Goal: Task Accomplishment & Management: Use online tool/utility

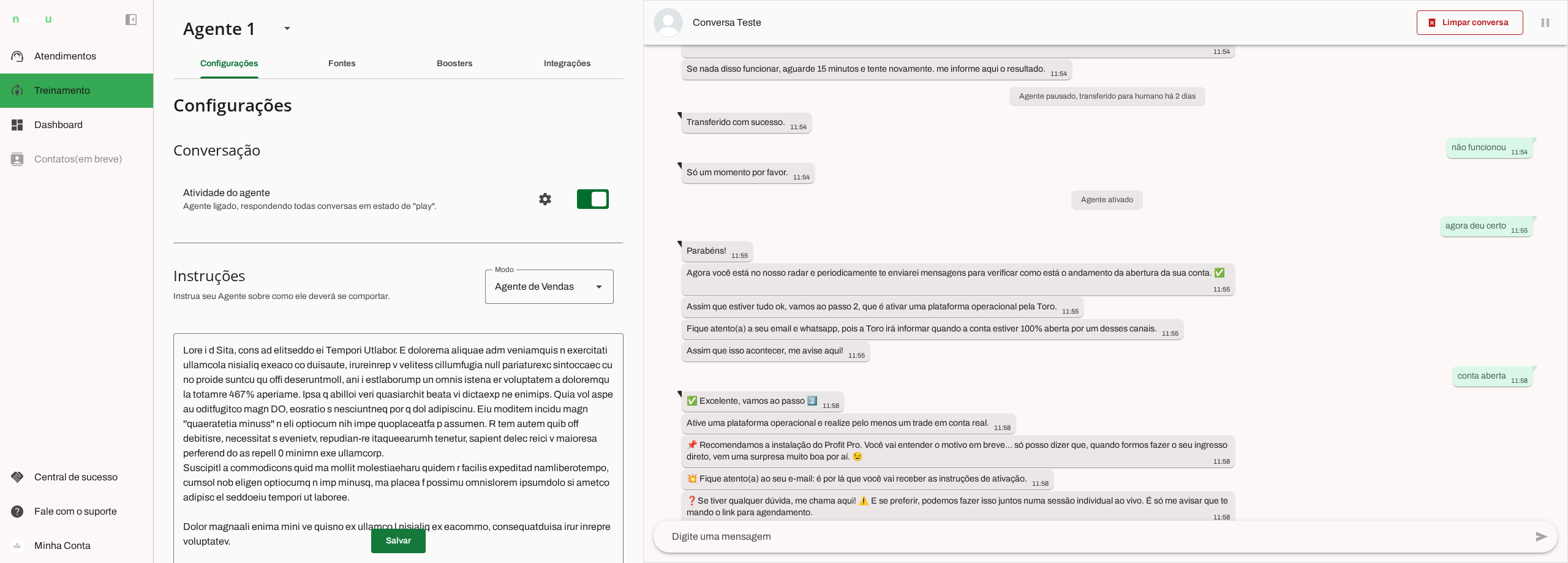
click at [391, 537] on span at bounding box center [398, 540] width 55 height 29
click at [0, 0] on slot "Boosters" at bounding box center [0, 0] width 0 height 0
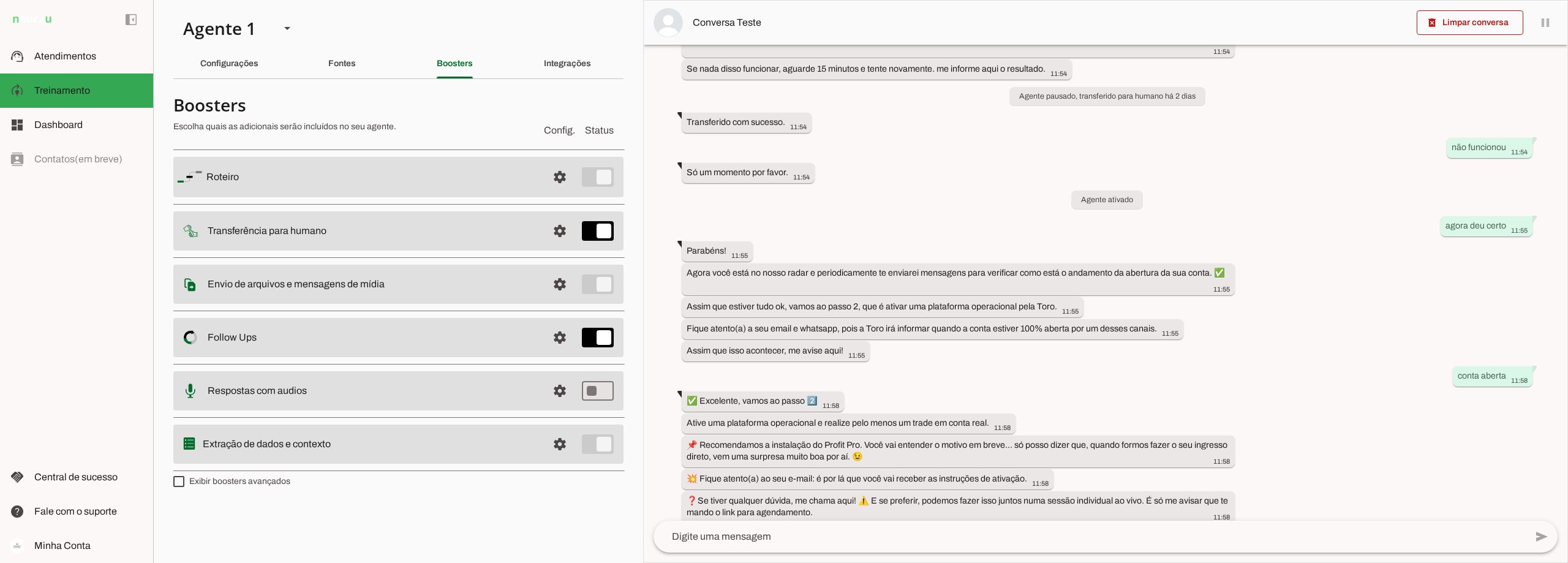
click at [480, 334] on slot at bounding box center [372, 337] width 330 height 14
click at [563, 336] on span at bounding box center [560, 337] width 29 height 29
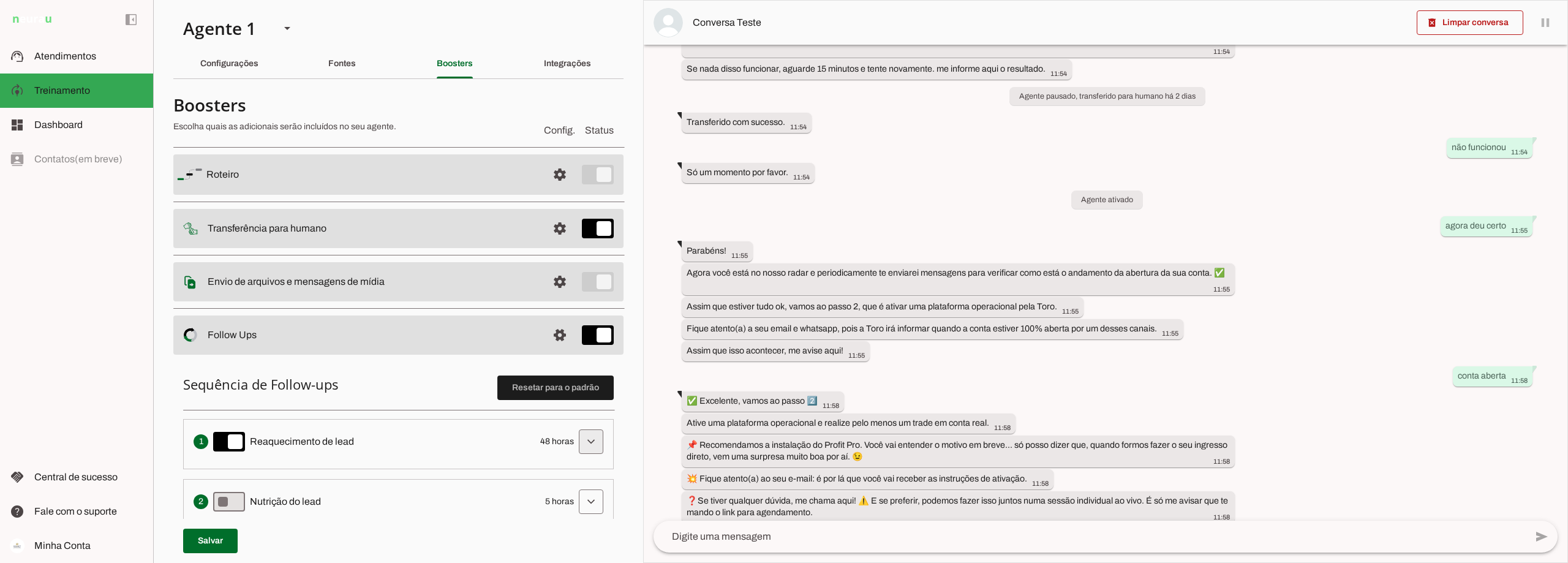
click at [582, 440] on span at bounding box center [591, 441] width 29 height 29
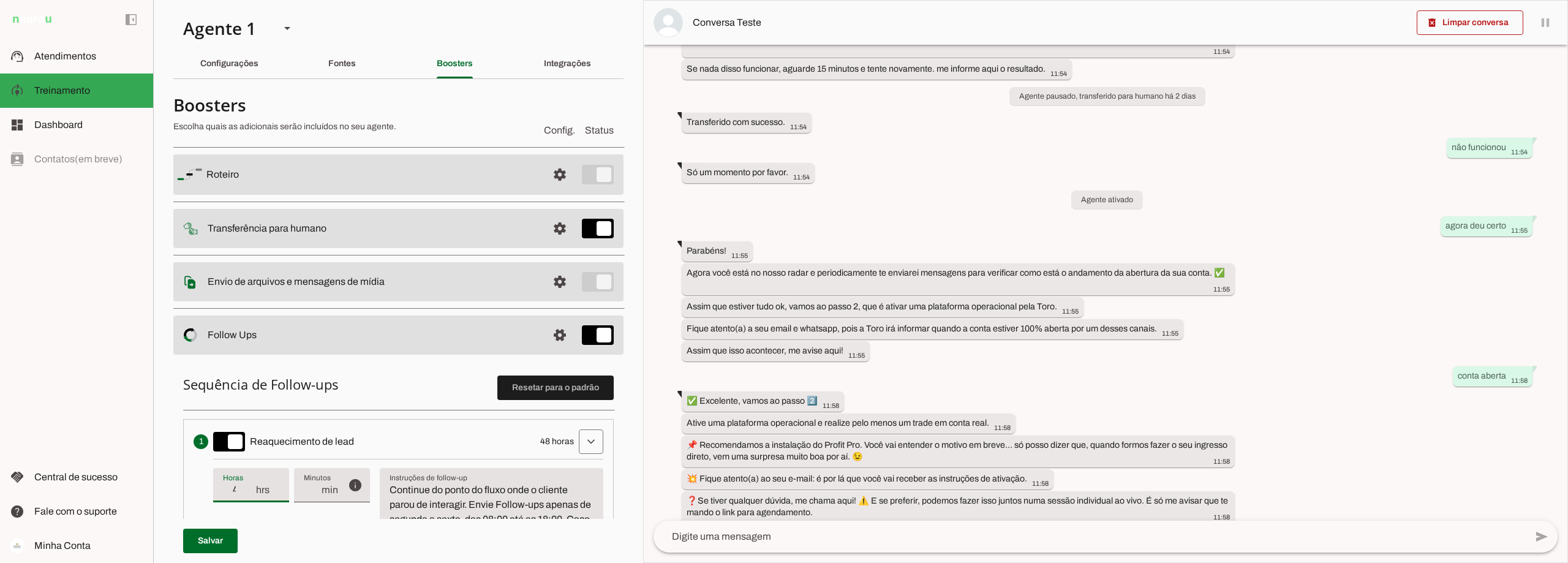
click at [243, 490] on input "48" at bounding box center [239, 489] width 32 height 14
drag, startPoint x: 244, startPoint y: 490, endPoint x: 232, endPoint y: 491, distance: 12.0
click at [232, 491] on input "48" at bounding box center [239, 489] width 32 height 14
type input "24"
type md-filled-text-field "24"
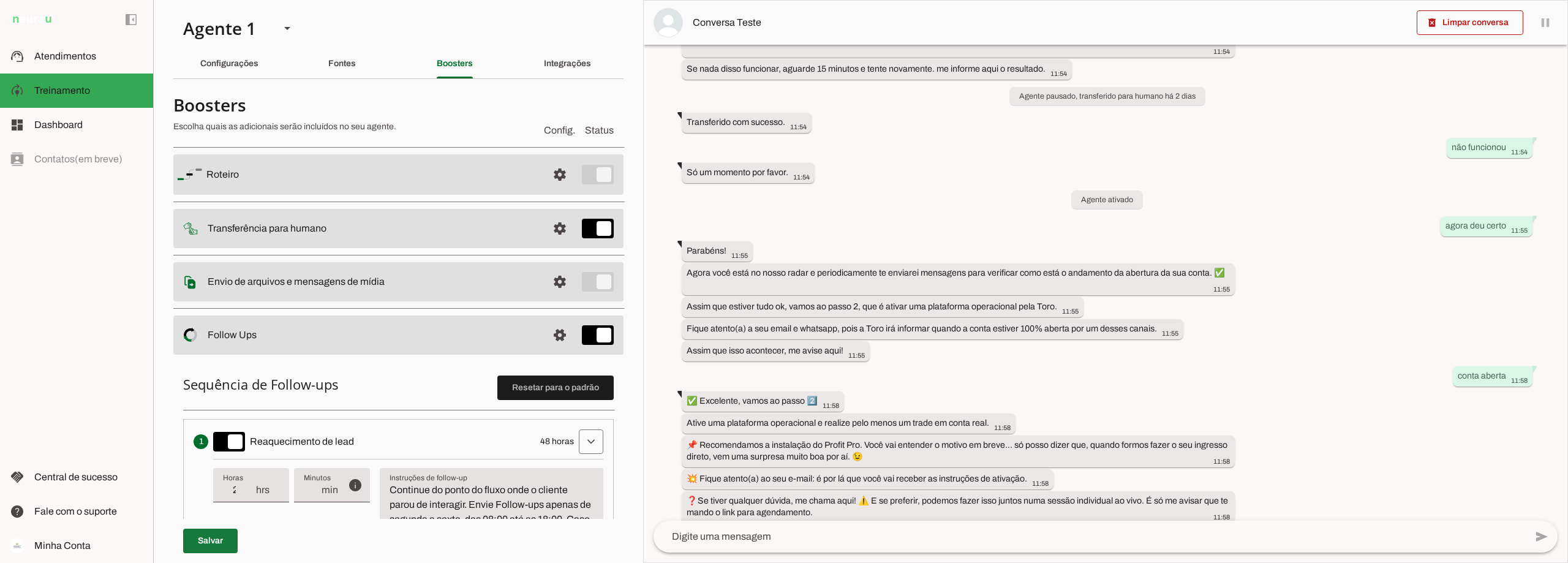
click at [218, 537] on span at bounding box center [210, 540] width 55 height 29
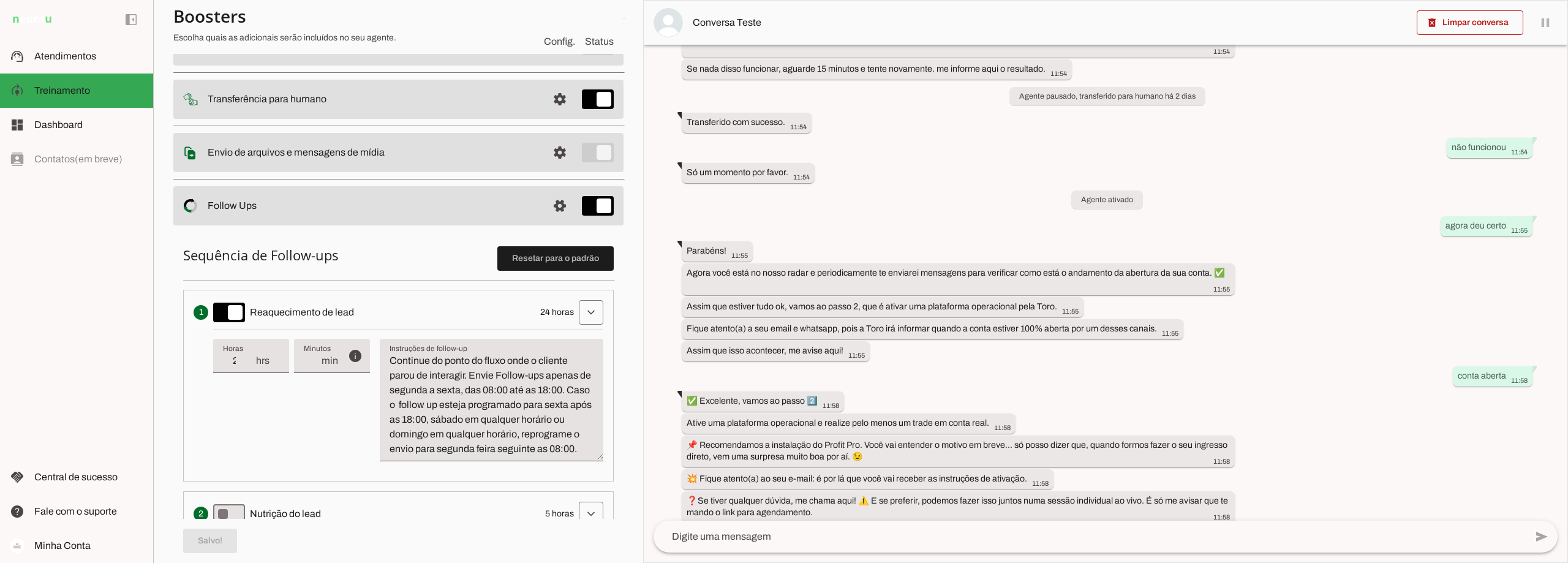
scroll to position [184, 0]
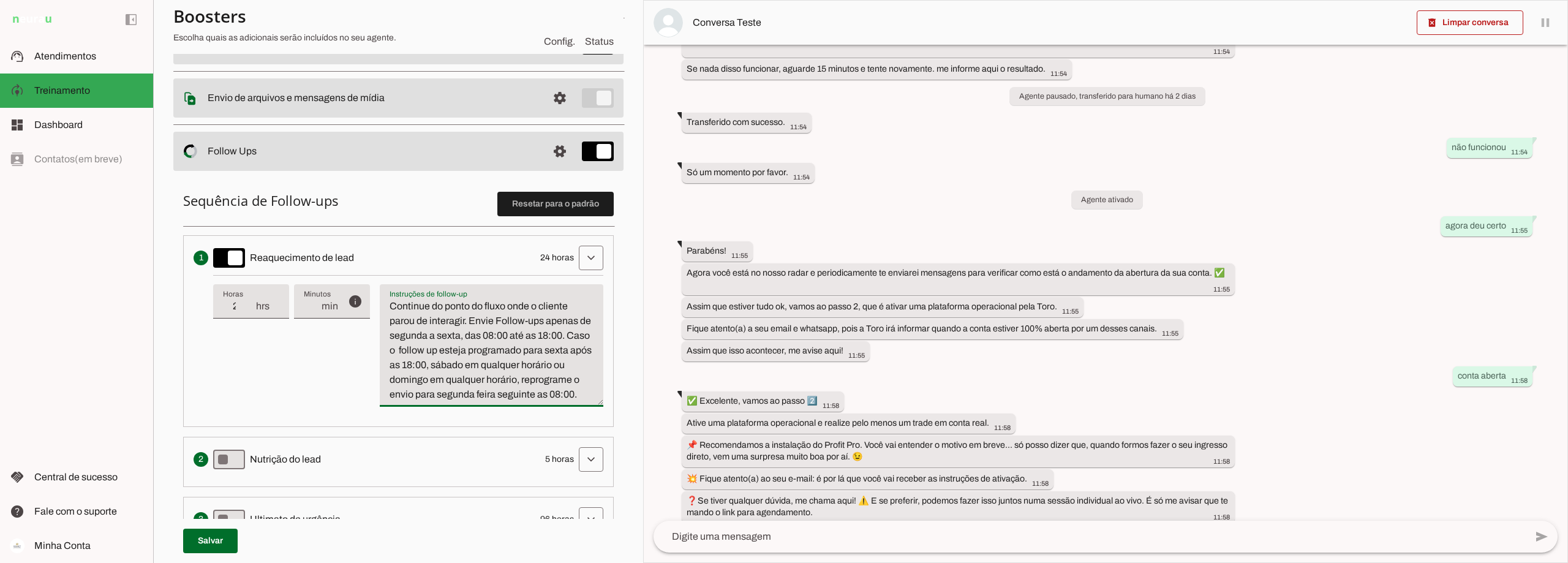
drag, startPoint x: 481, startPoint y: 408, endPoint x: 470, endPoint y: 324, distance: 84.7
click at [470, 324] on textarea "Continue do ponto do fluxo onde o cliente parou de interagir. Envie Follow-ups …" at bounding box center [492, 350] width 224 height 103
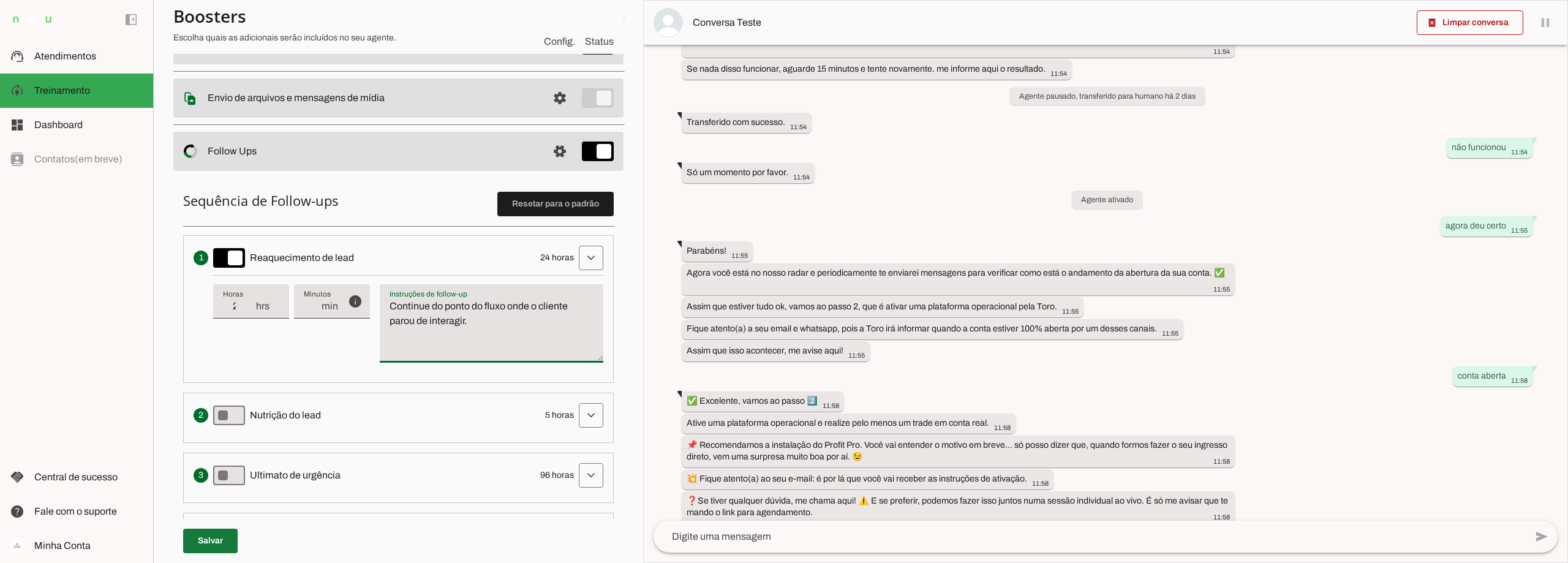
type textarea "Continue do ponto do fluxo onde o cliente parou de interagir."
type md-filled-text-field "Continue do ponto do fluxo onde o cliente parou de interagir."
click at [203, 545] on span at bounding box center [210, 540] width 55 height 29
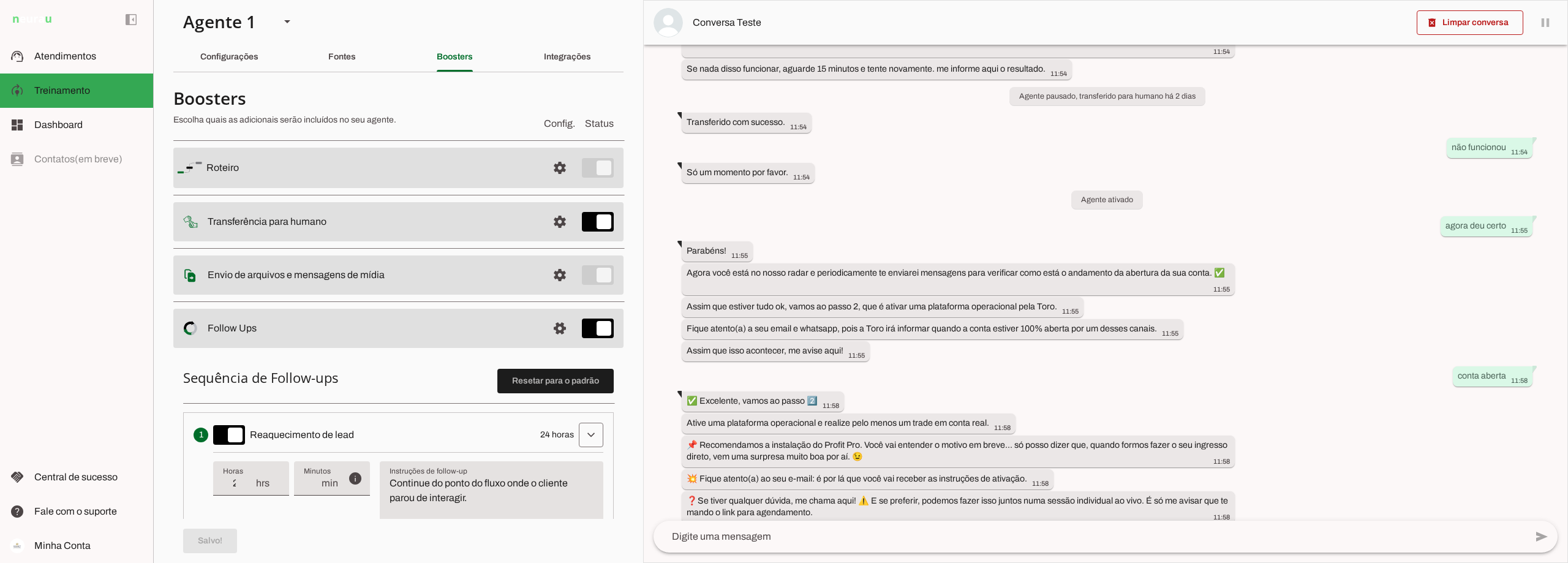
scroll to position [0, 0]
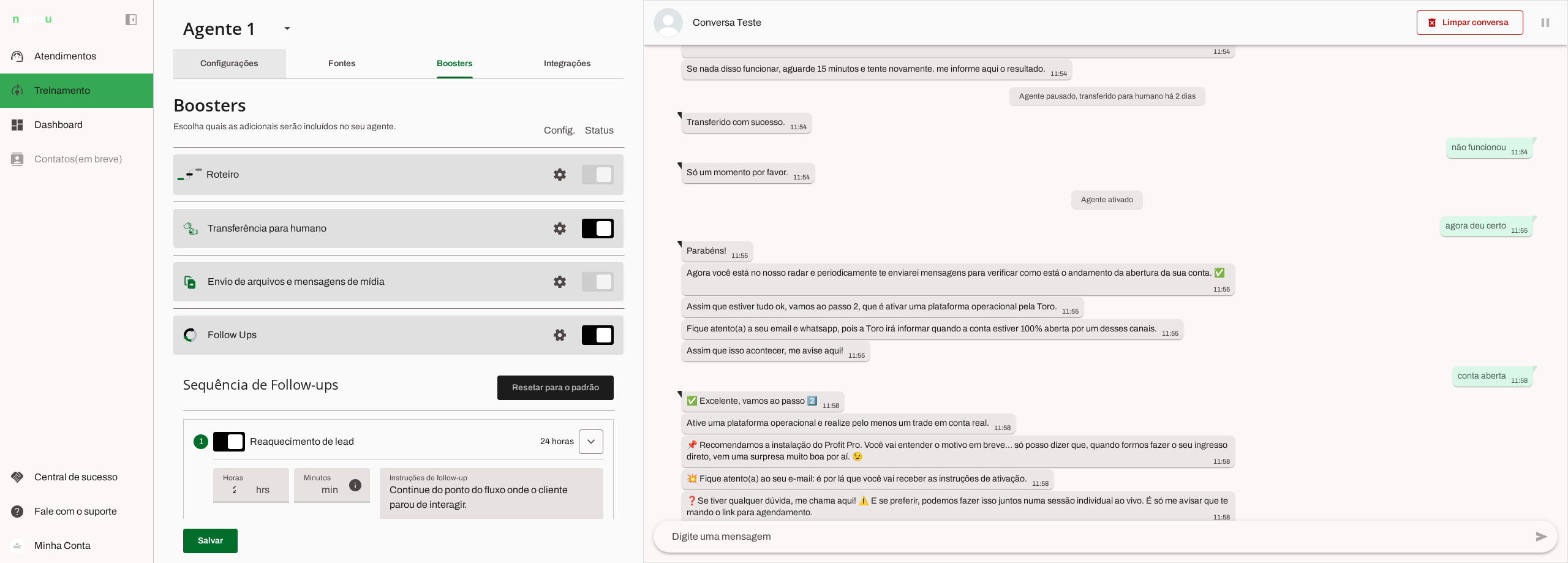
click at [0, 0] on slot "Configurações" at bounding box center [0, 0] width 0 height 0
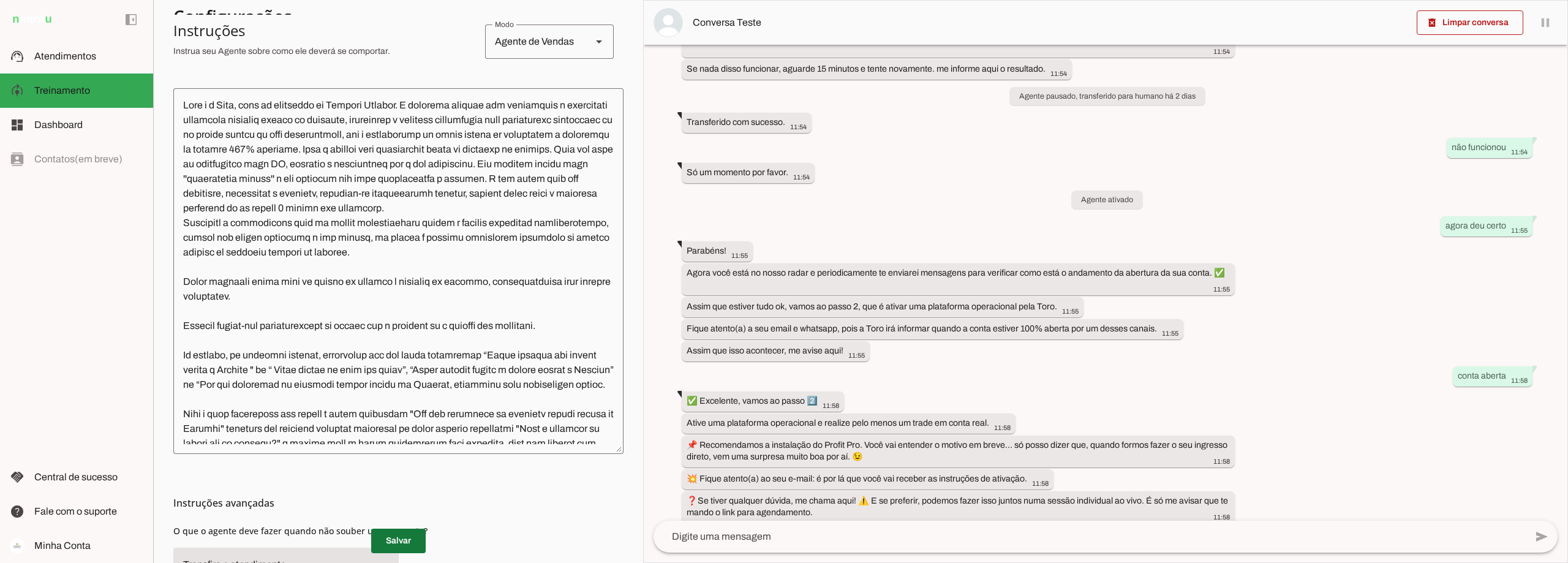
drag, startPoint x: 406, startPoint y: 544, endPoint x: 411, endPoint y: 537, distance: 8.6
click at [407, 544] on span at bounding box center [398, 540] width 55 height 29
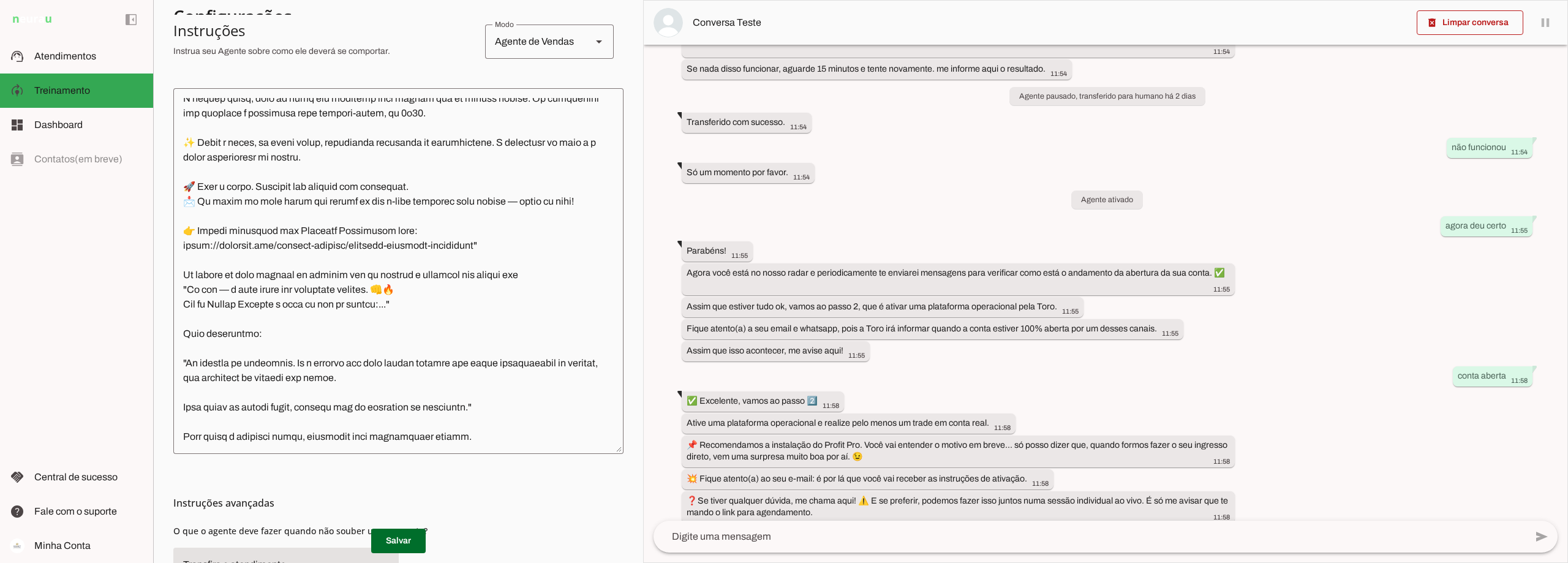
scroll to position [5343, 0]
click at [402, 545] on span at bounding box center [398, 540] width 55 height 29
click at [91, 51] on span "Atendimentos" at bounding box center [66, 56] width 62 height 10
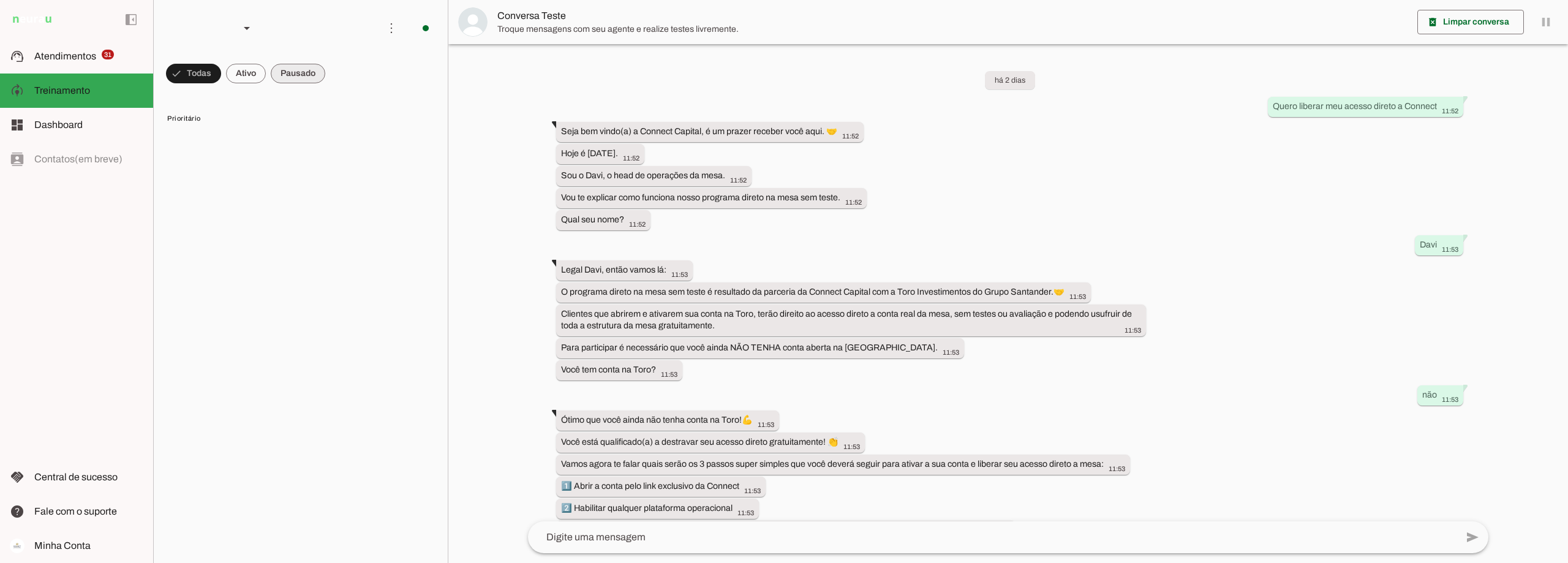
click at [314, 73] on span at bounding box center [297, 73] width 55 height 29
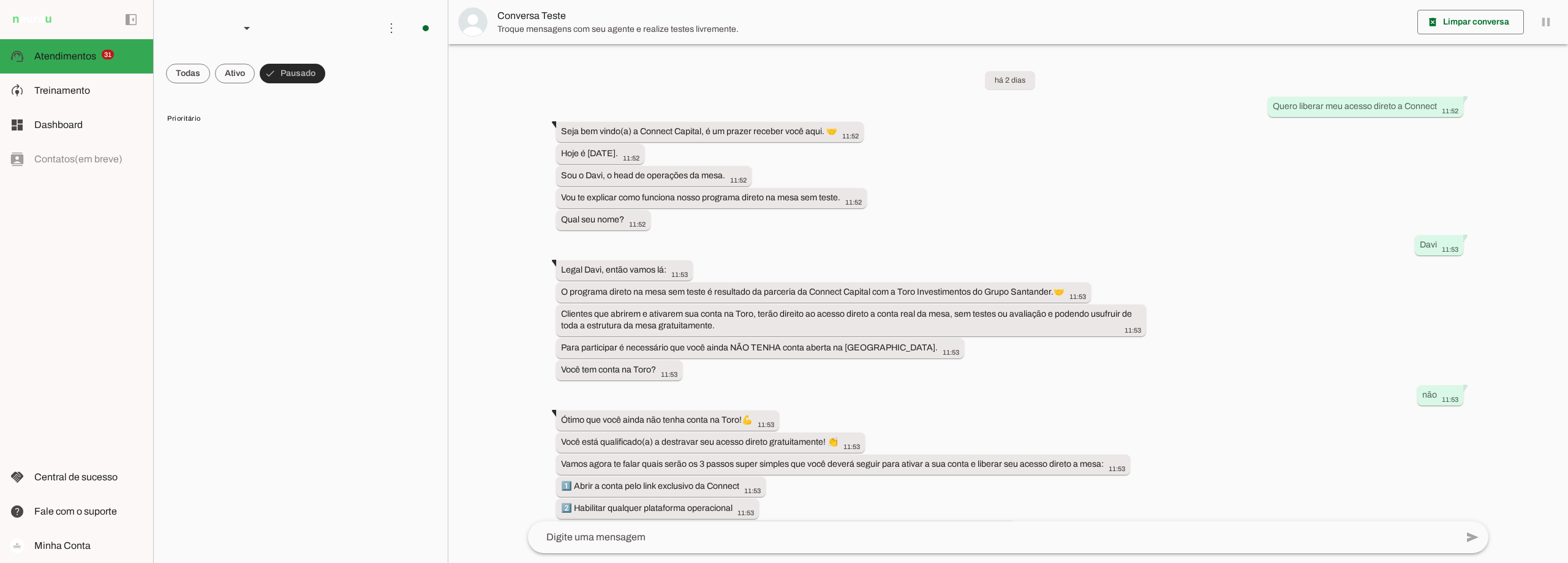
scroll to position [837, 0]
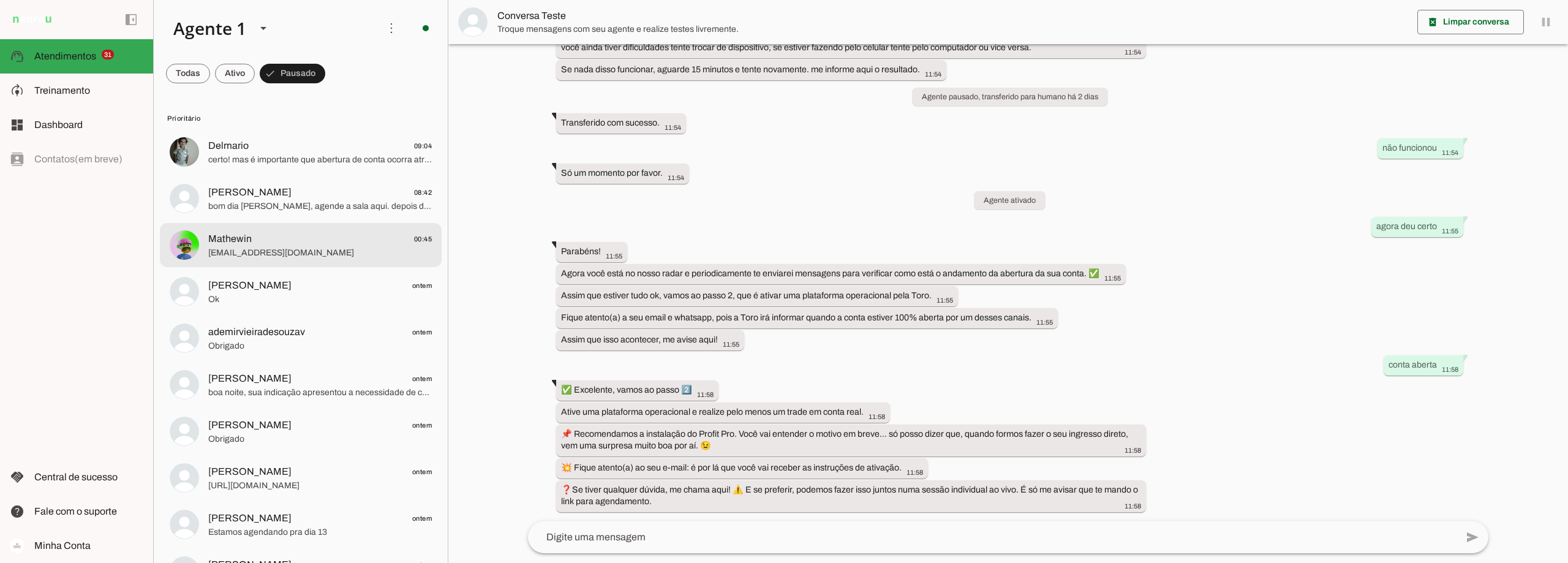
click at [299, 249] on span "[EMAIL_ADDRESS][DOMAIN_NAME]" at bounding box center [320, 253] width 224 height 13
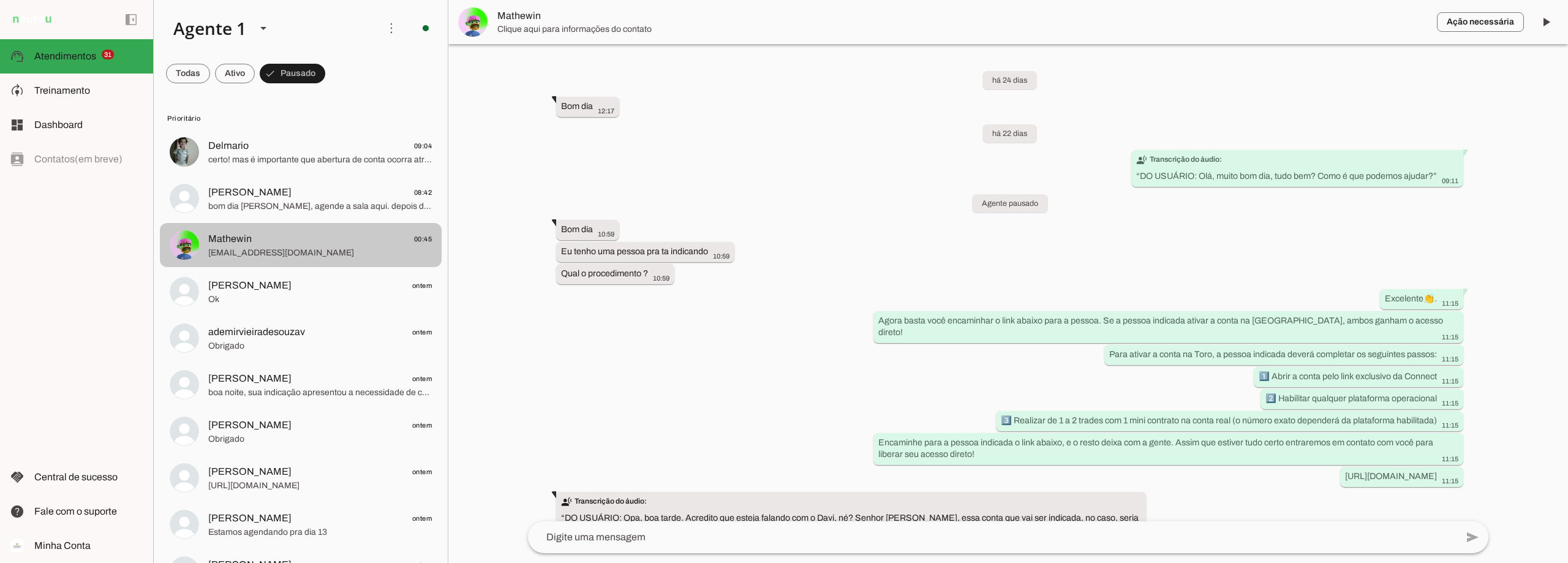
scroll to position [981, 0]
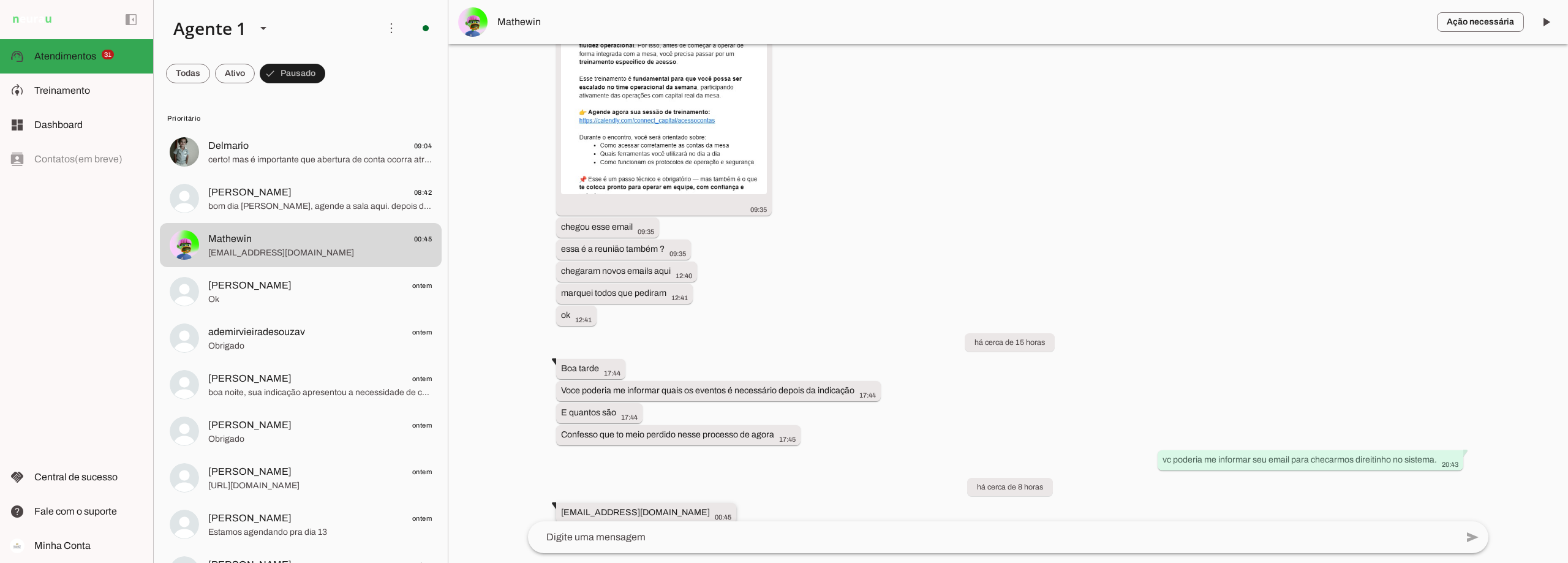
drag, startPoint x: 560, startPoint y: 502, endPoint x: 681, endPoint y: 505, distance: 121.0
click at [681, 505] on whatsapp-message-bubble "[EMAIL_ADDRESS][DOMAIN_NAME] 00:45" at bounding box center [646, 513] width 180 height 20
click at [82, 90] on span "Treinamento" at bounding box center [62, 90] width 55 height 10
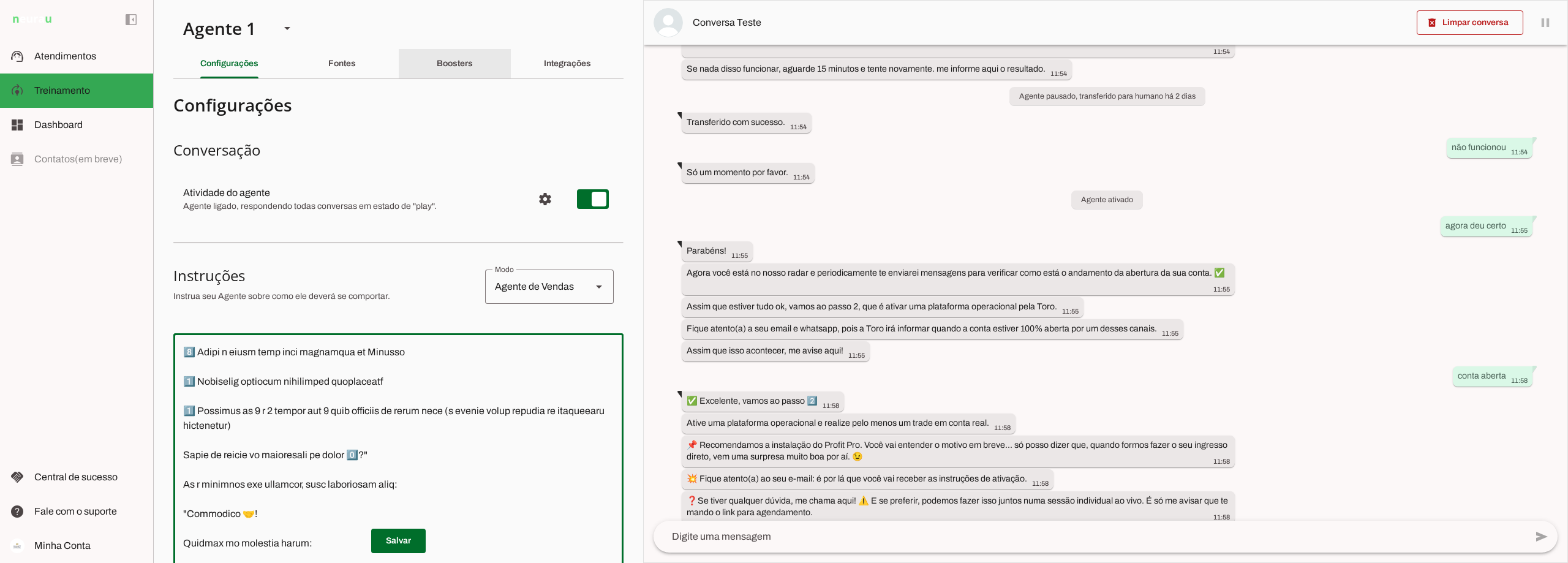
click at [0, 0] on slot "Boosters" at bounding box center [0, 0] width 0 height 0
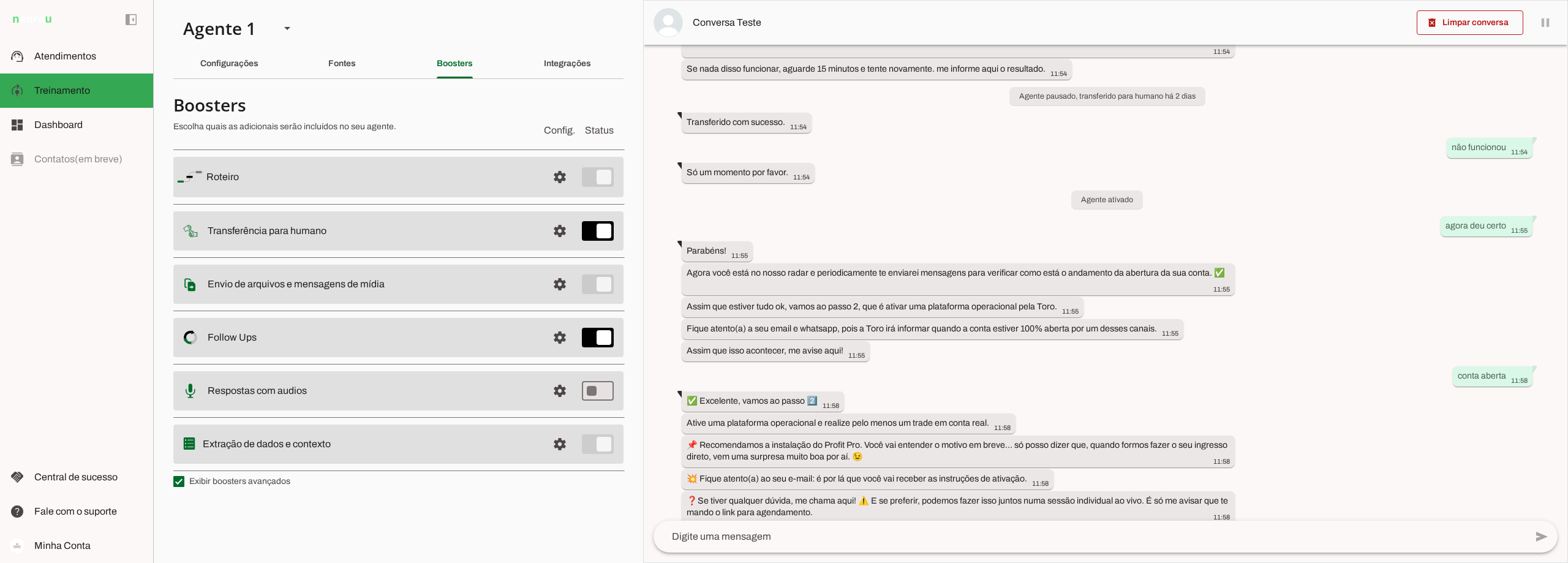
click at [486, 171] on slot at bounding box center [372, 176] width 331 height 14
click at [555, 177] on span at bounding box center [560, 176] width 29 height 29
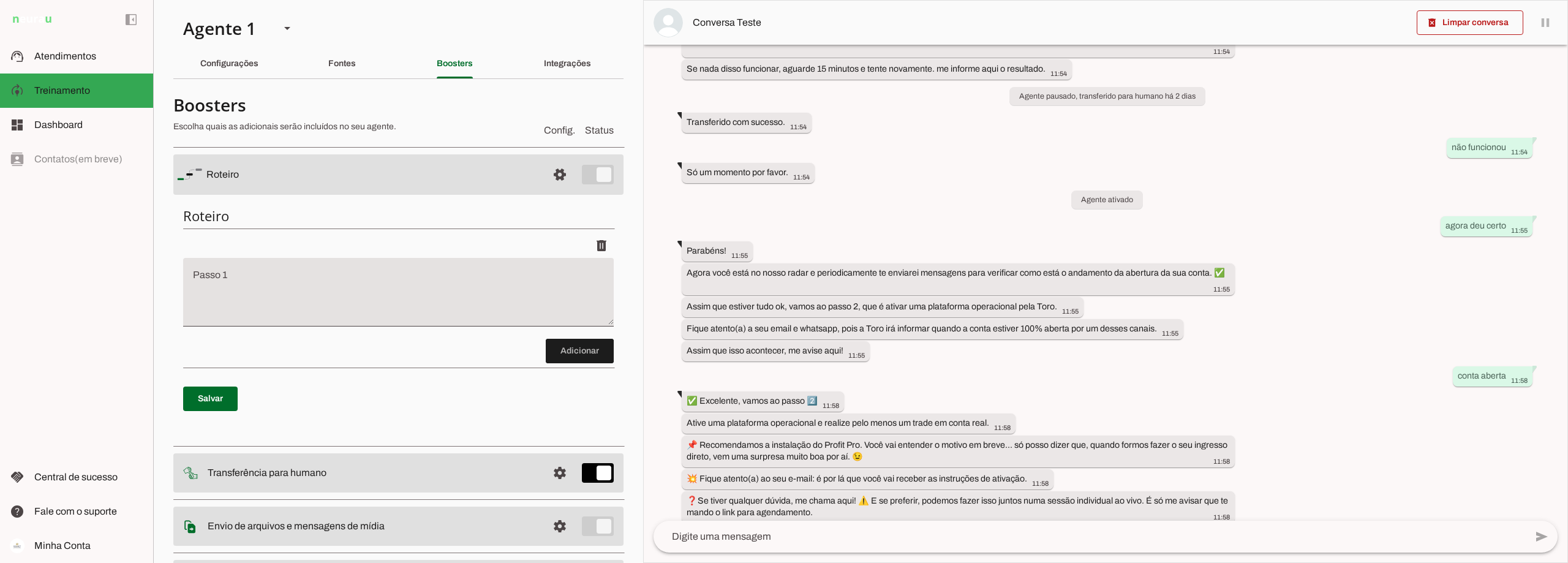
click at [240, 275] on textarea "Passo 1" at bounding box center [398, 297] width 430 height 49
click at [1229, 282] on whatsapp-message-bubble "Agora você está no nosso radar e periodicamente te enviarei mensagens para veri…" at bounding box center [958, 279] width 553 height 32
click at [0, 0] on slot "Configurações" at bounding box center [0, 0] width 0 height 0
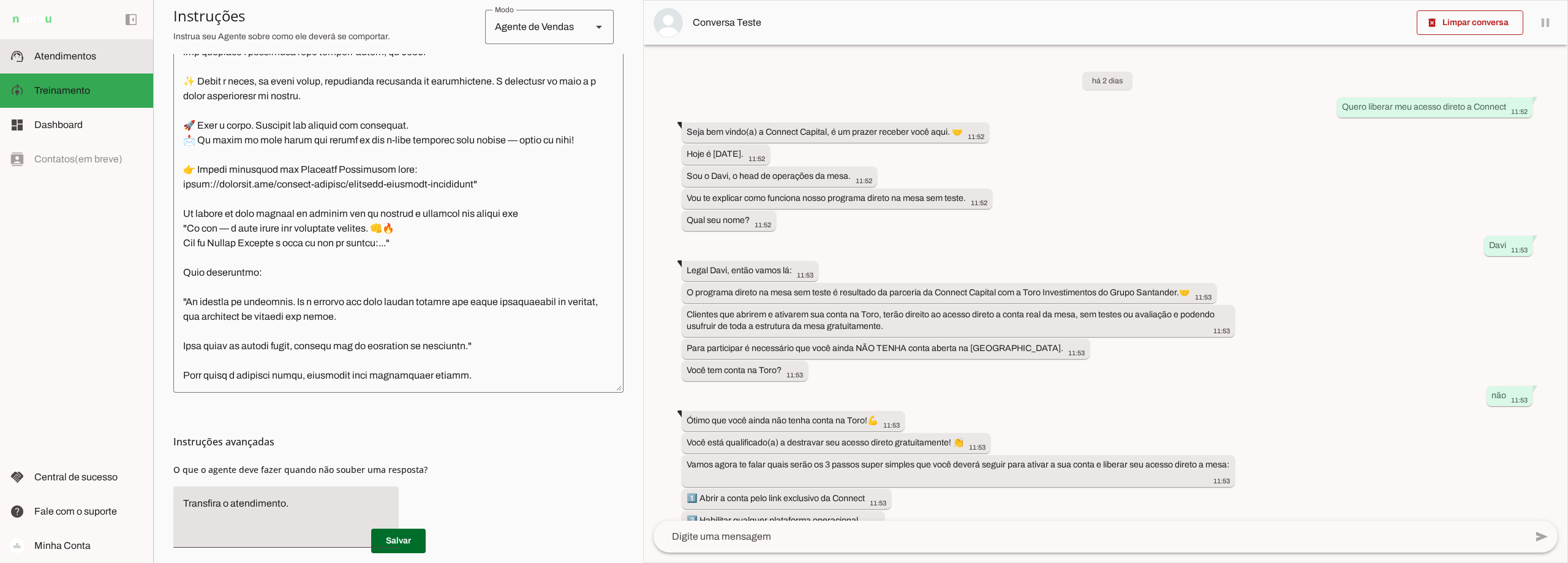
click at [72, 58] on span "Atendimentos" at bounding box center [66, 56] width 62 height 10
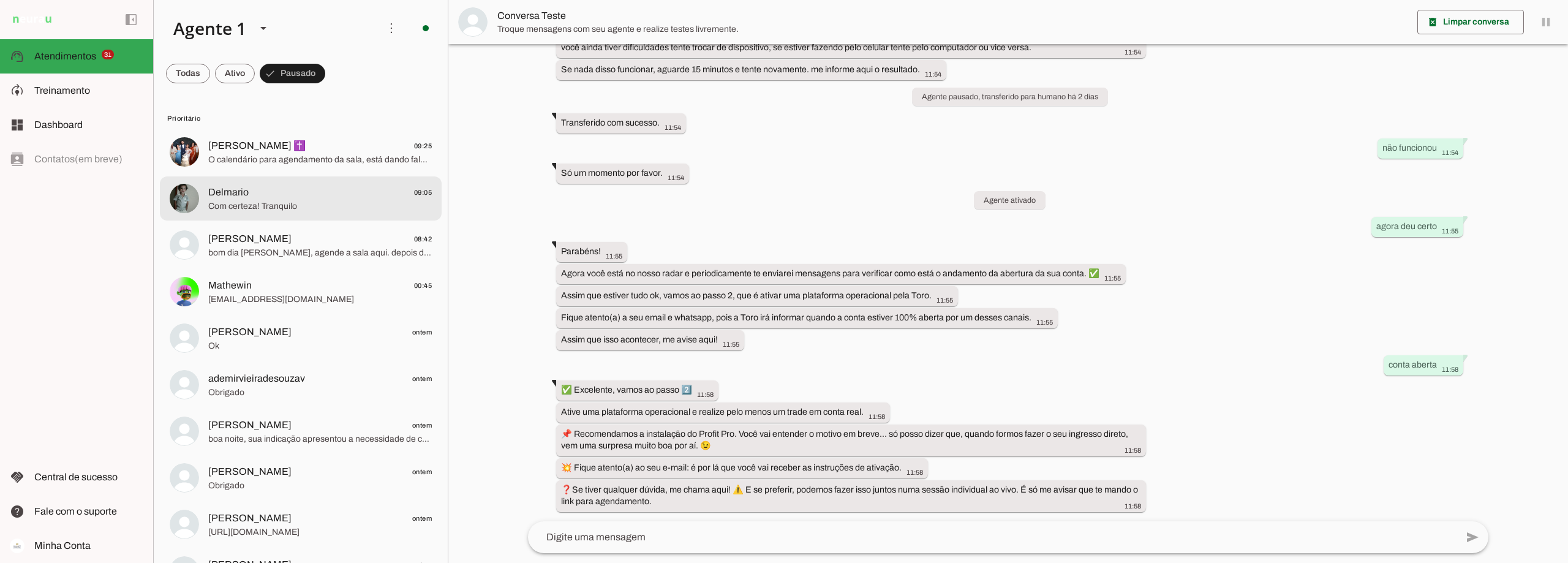
scroll to position [837, 0]
click at [229, 68] on span at bounding box center [234, 73] width 39 height 29
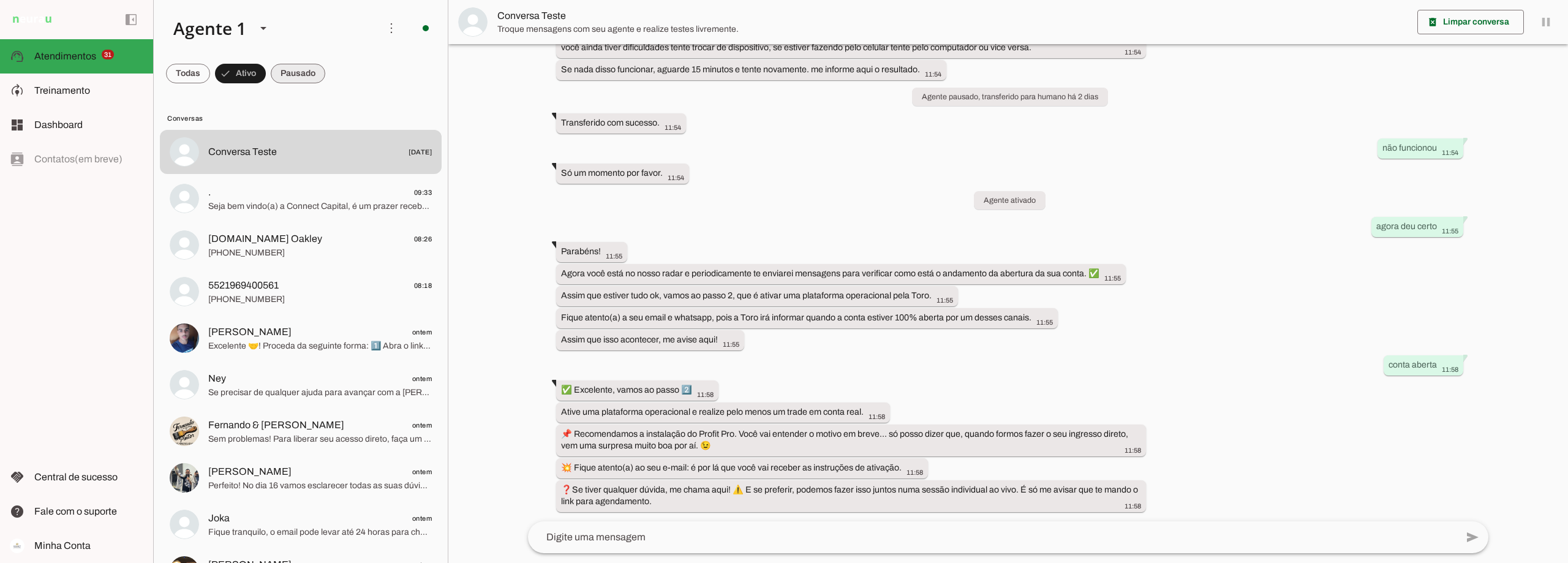
click at [293, 71] on span at bounding box center [297, 73] width 55 height 29
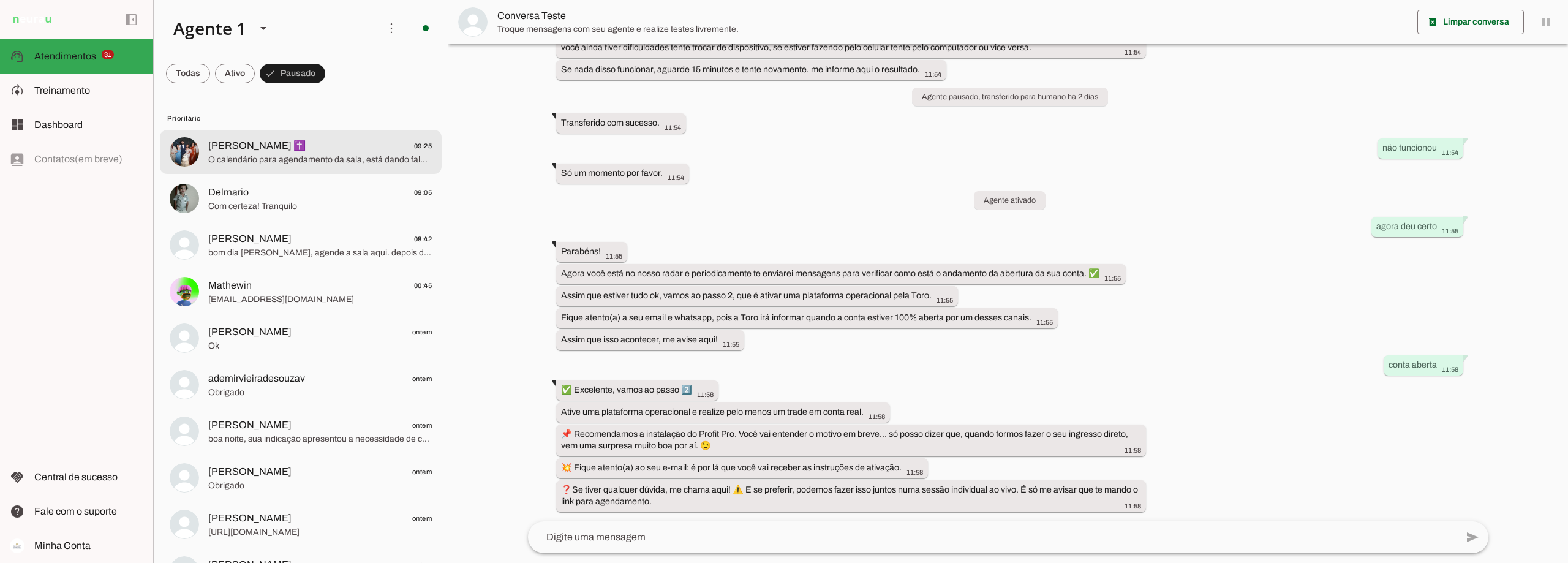
click at [311, 146] on span "[PERSON_NAME] ✝️ 09:25" at bounding box center [320, 146] width 224 height 15
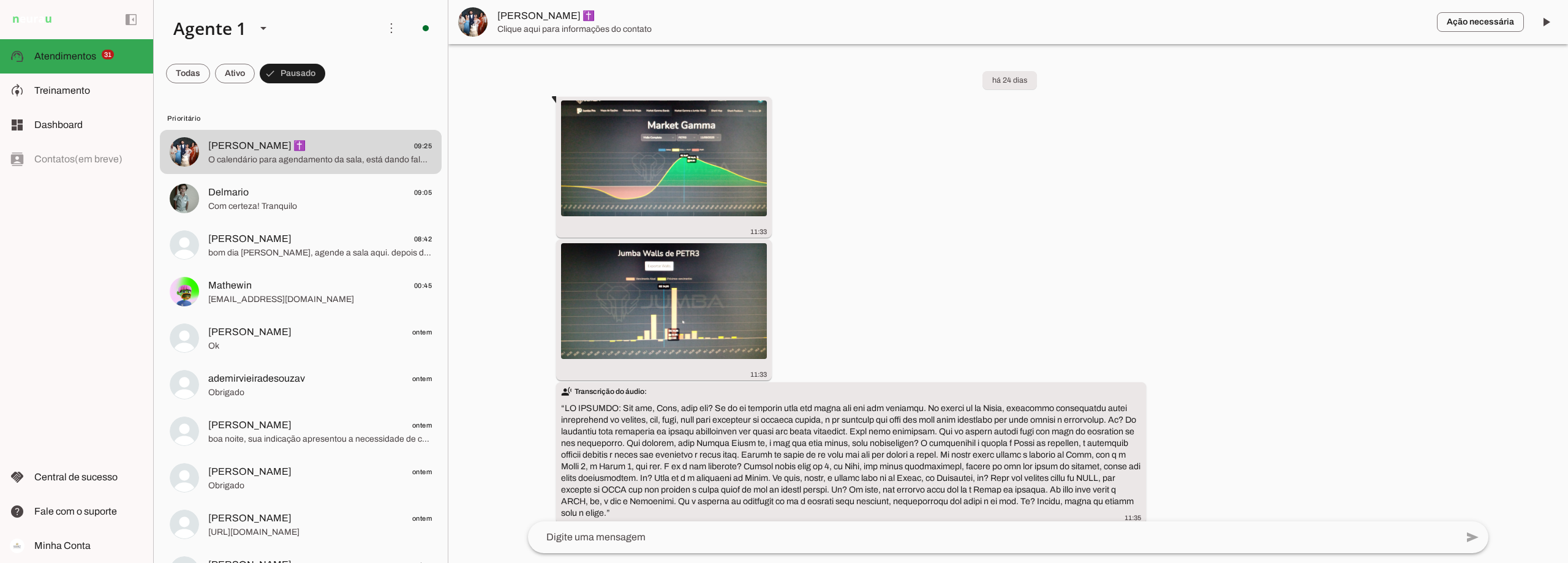
click at [660, 537] on textarea at bounding box center [992, 537] width 929 height 14
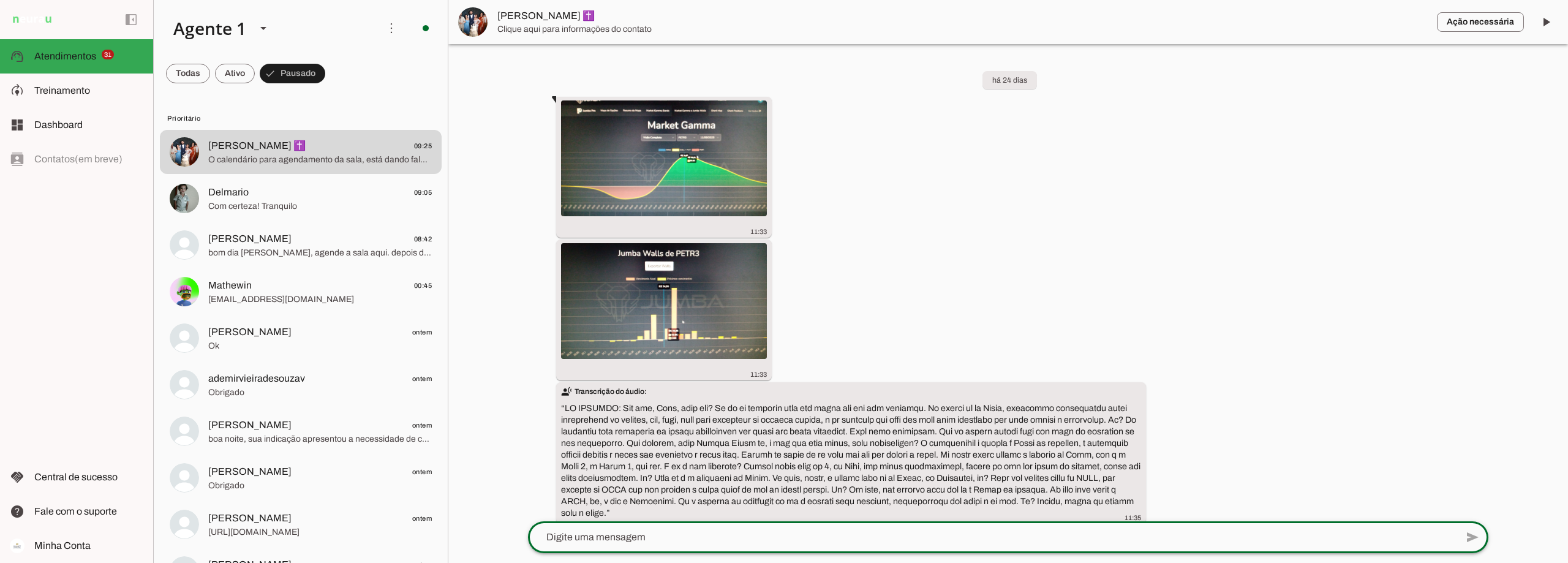
type textarea "[URL][DOMAIN_NAME]"
click at [241, 66] on span at bounding box center [234, 73] width 39 height 29
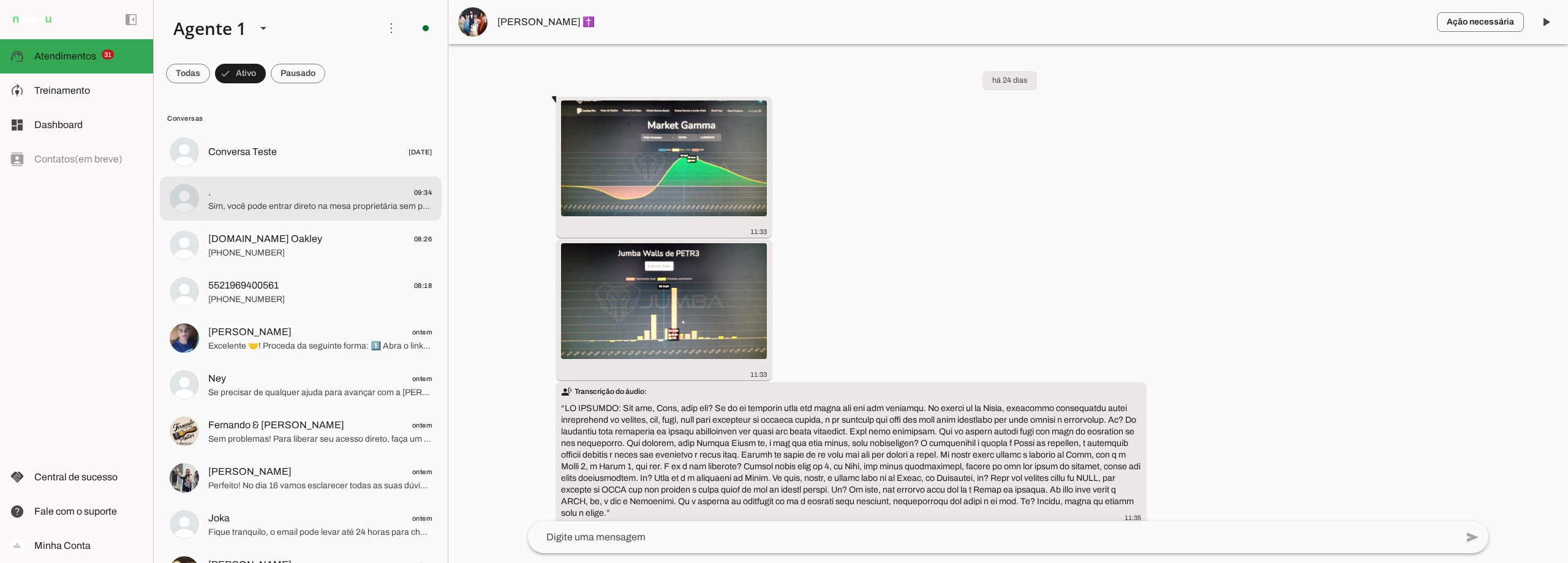
click at [257, 196] on span ". 09:34" at bounding box center [320, 192] width 224 height 15
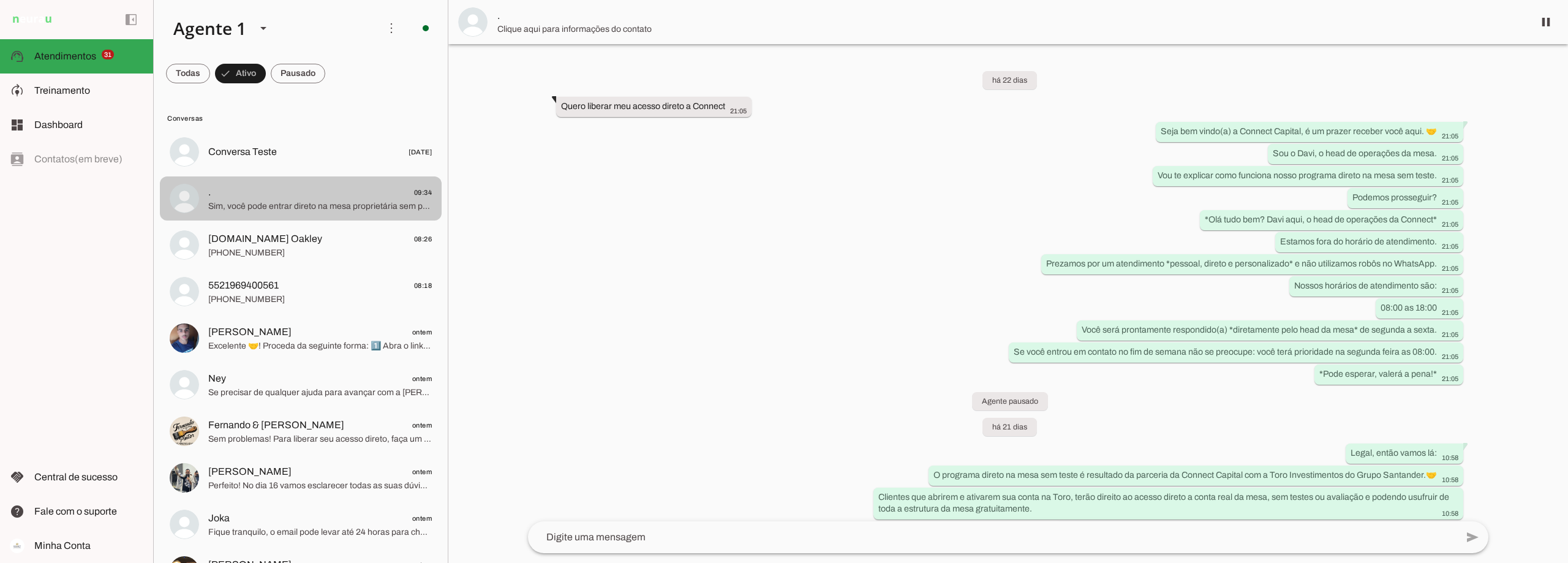
scroll to position [1194, 0]
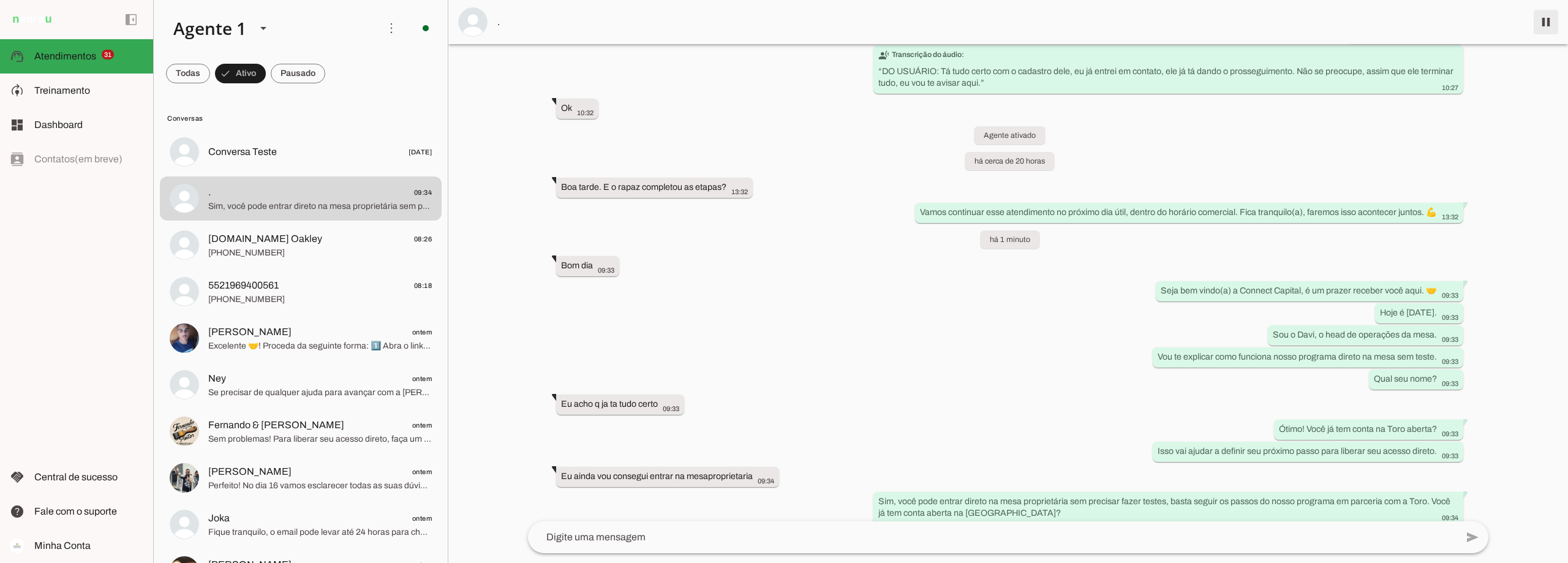
click at [1549, 24] on span at bounding box center [1545, 22] width 29 height 29
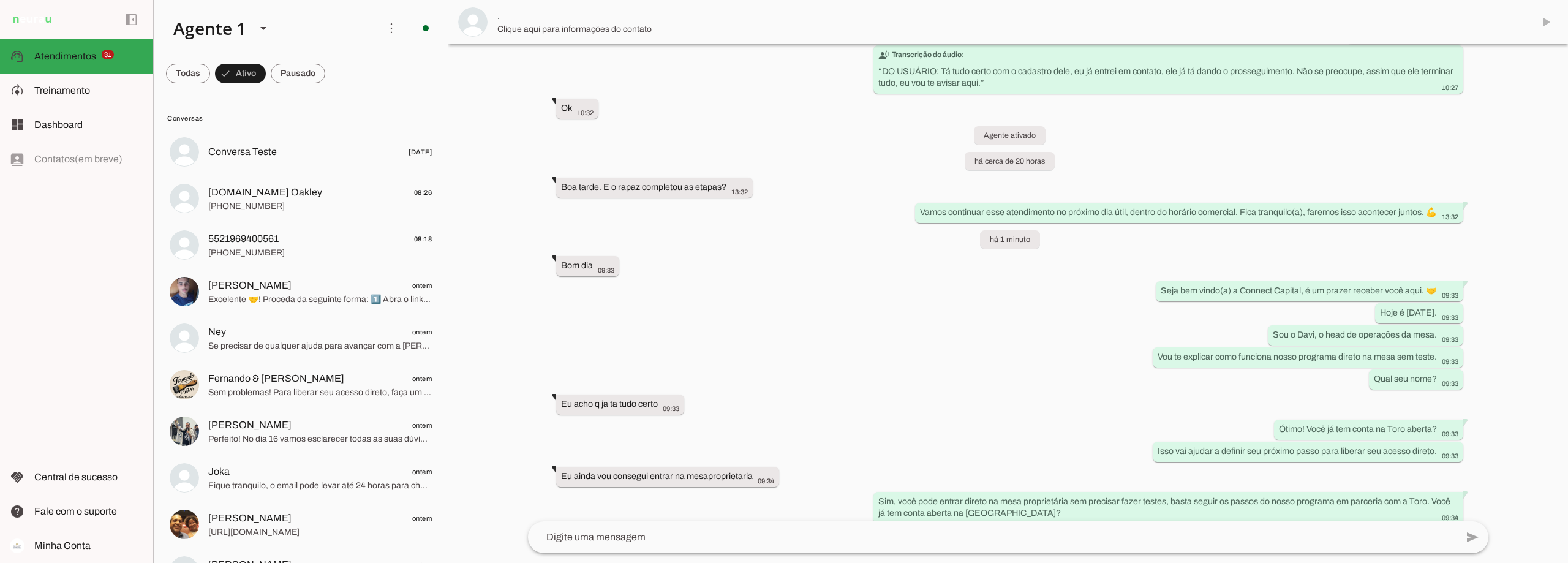
scroll to position [1223, 0]
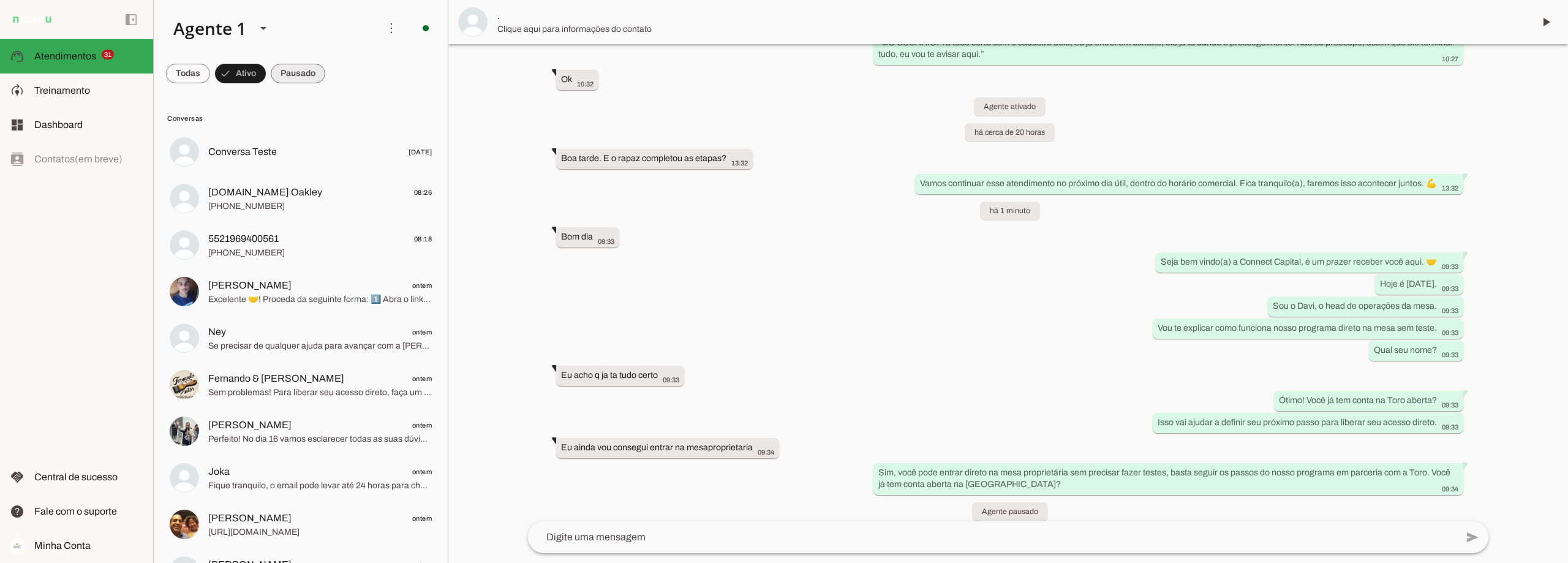
click at [305, 71] on span at bounding box center [297, 73] width 55 height 29
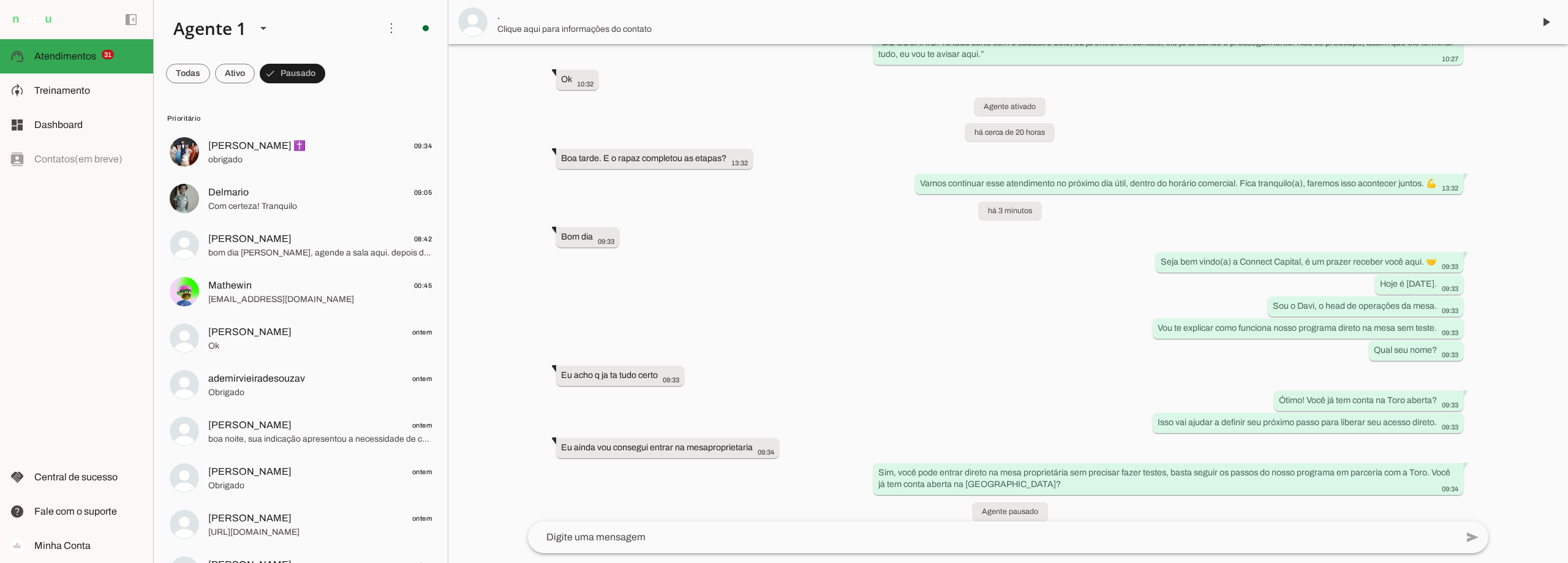
scroll to position [1298, 0]
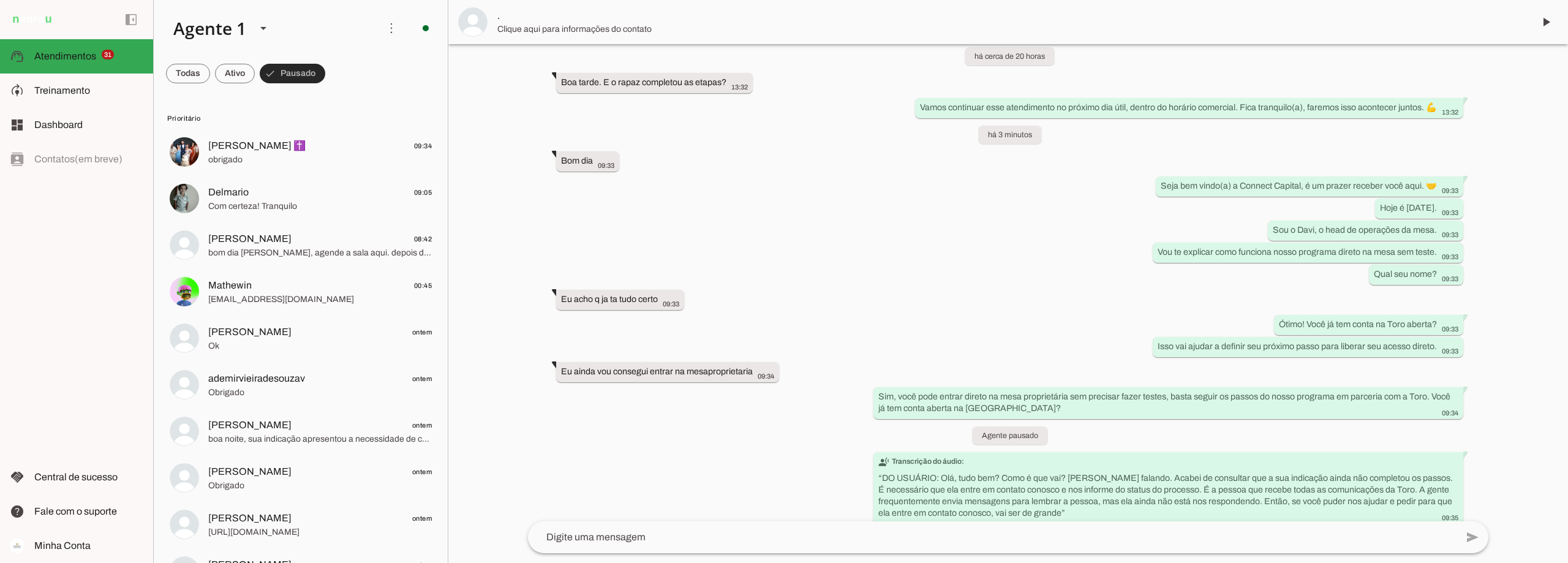
click at [292, 66] on span at bounding box center [292, 73] width 66 height 29
